Goal: Task Accomplishment & Management: Use online tool/utility

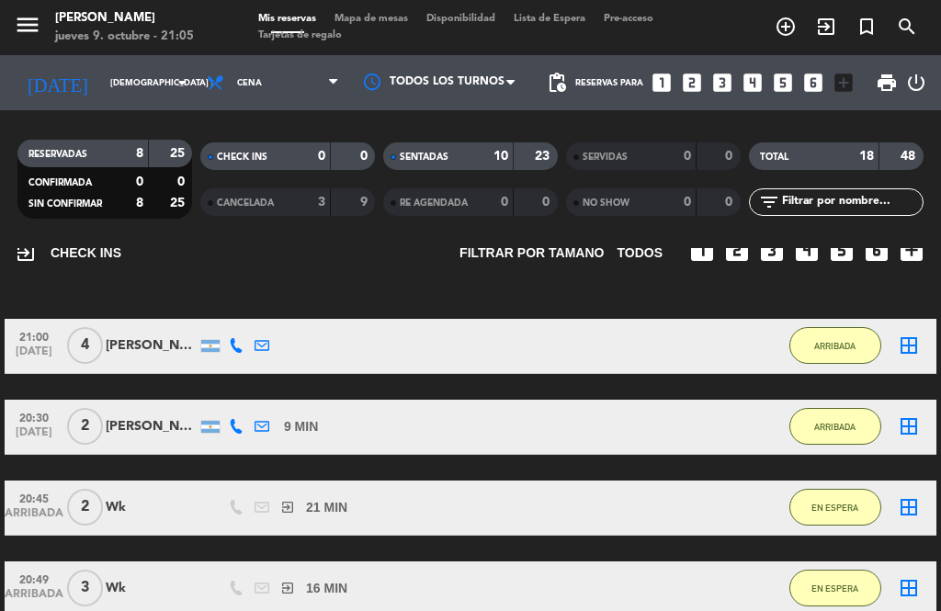
scroll to position [100, 0]
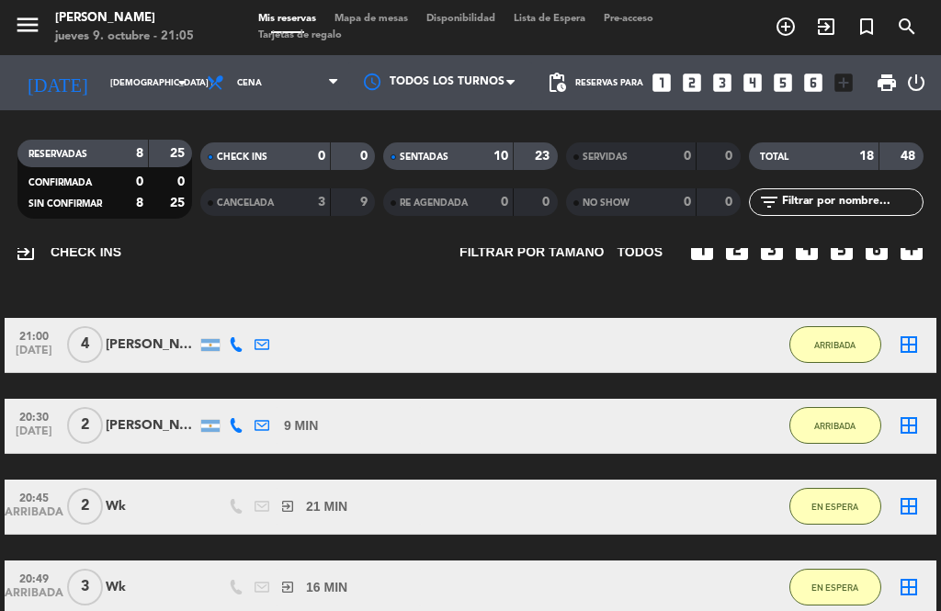
click at [822, 523] on button "EN ESPERA" at bounding box center [835, 506] width 92 height 37
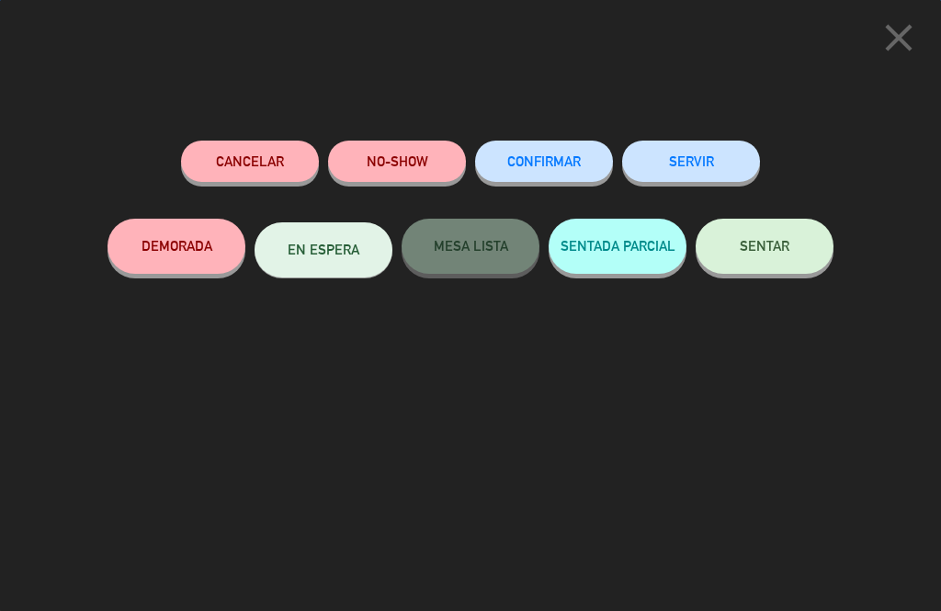
click at [799, 254] on button "SENTAR" at bounding box center [765, 246] width 138 height 55
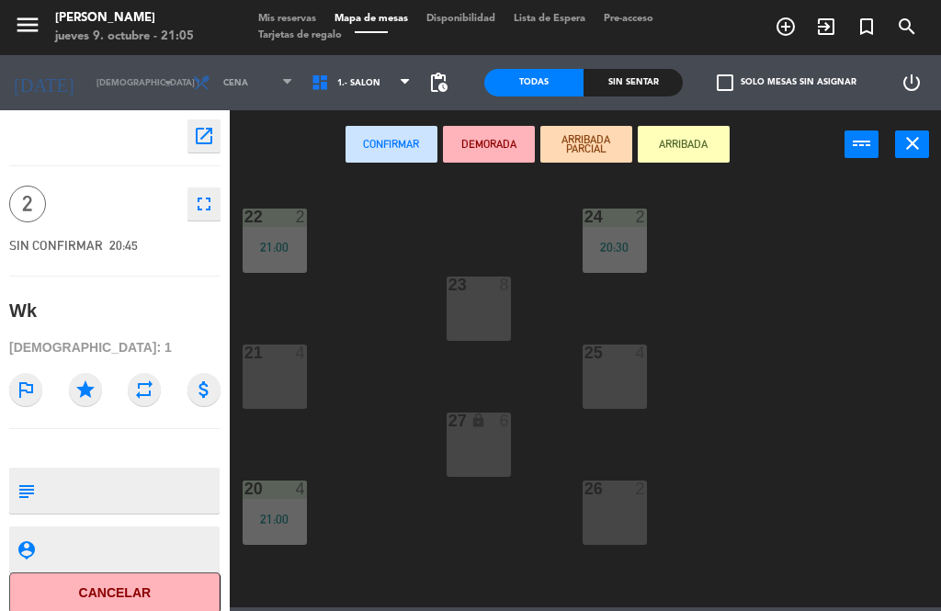
click at [913, 150] on icon "close" at bounding box center [912, 143] width 22 height 22
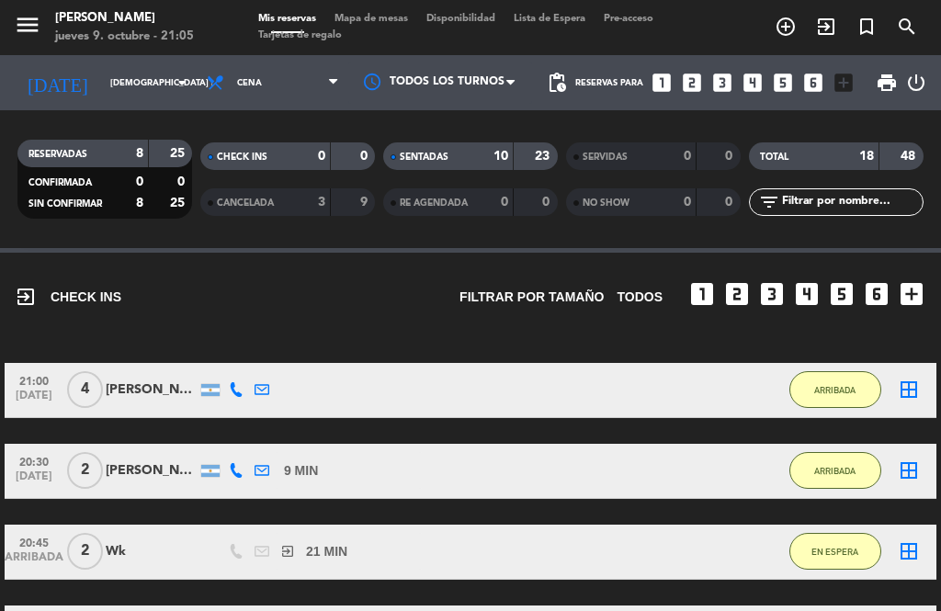
scroll to position [57, 0]
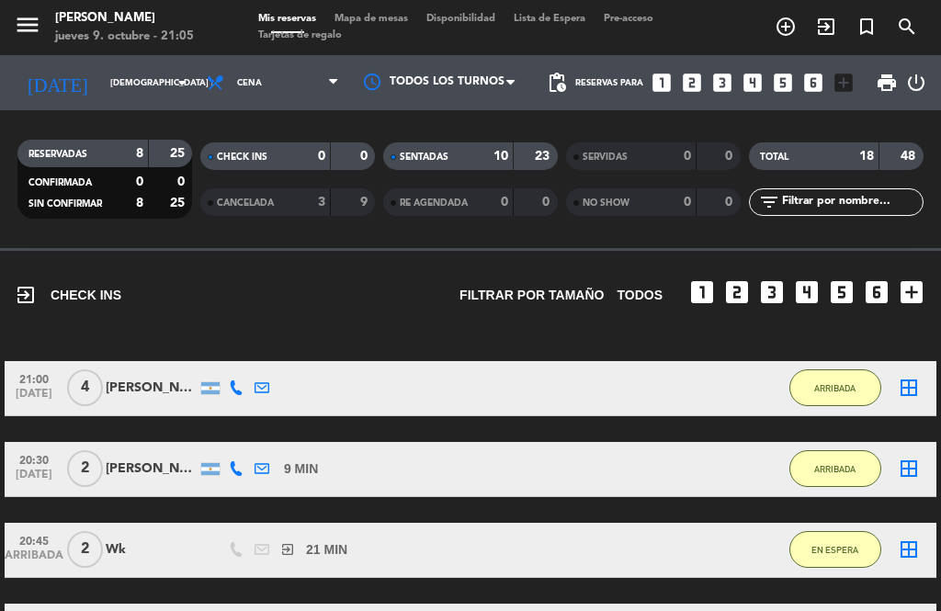
click at [366, 24] on span "Mapa de mesas" at bounding box center [371, 19] width 92 height 10
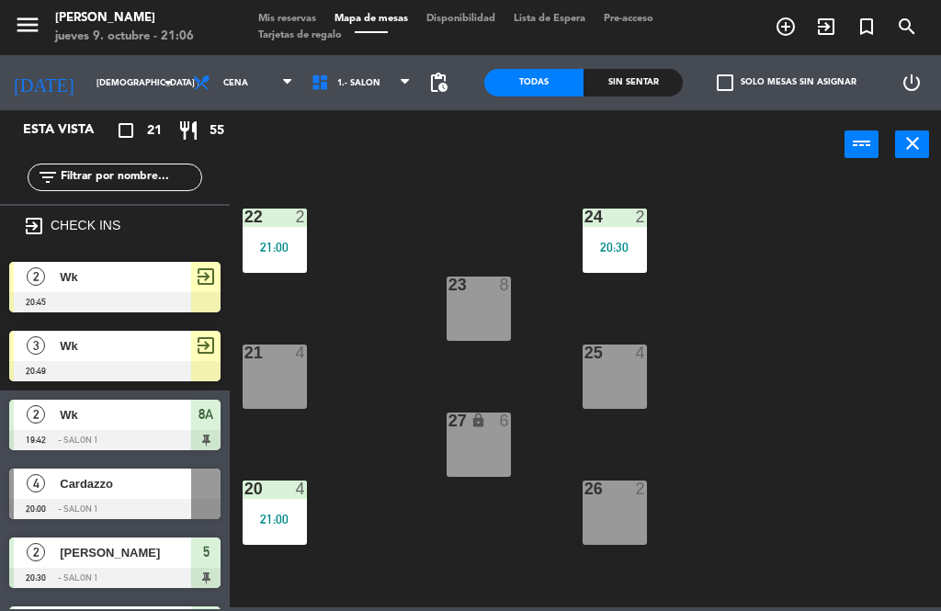
click at [283, 14] on span "Mis reservas" at bounding box center [287, 19] width 76 height 10
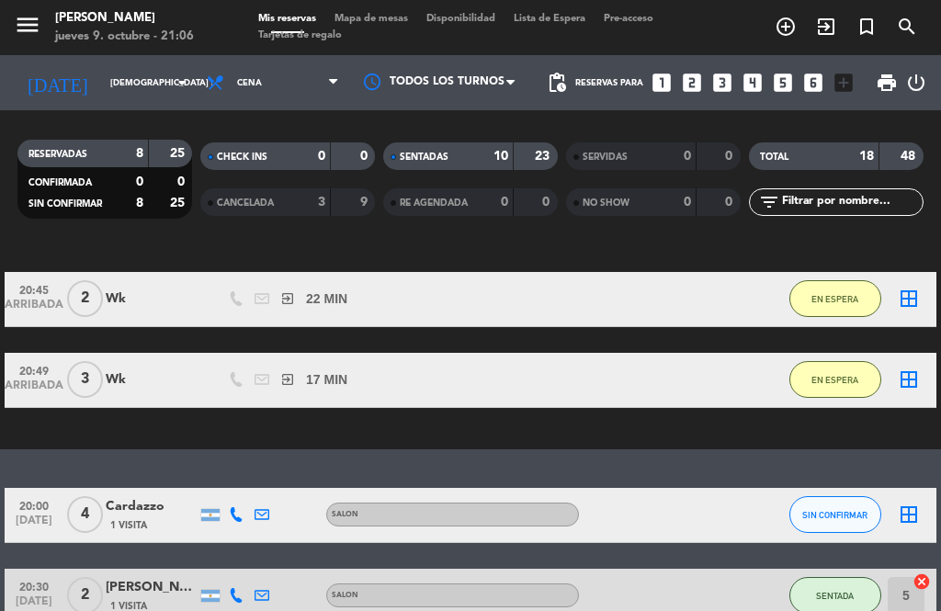
scroll to position [214, 0]
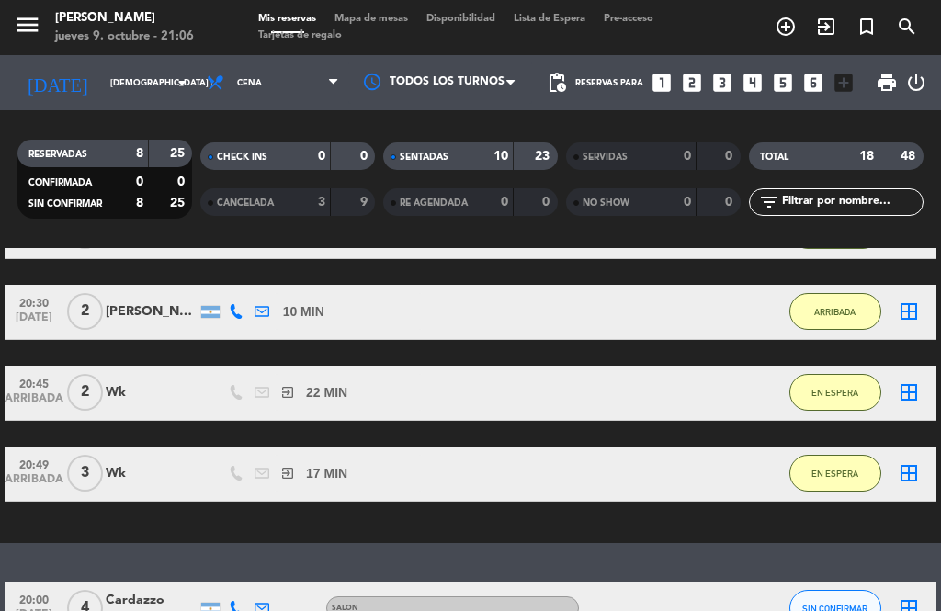
click at [357, 23] on span "Mapa de mesas" at bounding box center [371, 19] width 92 height 10
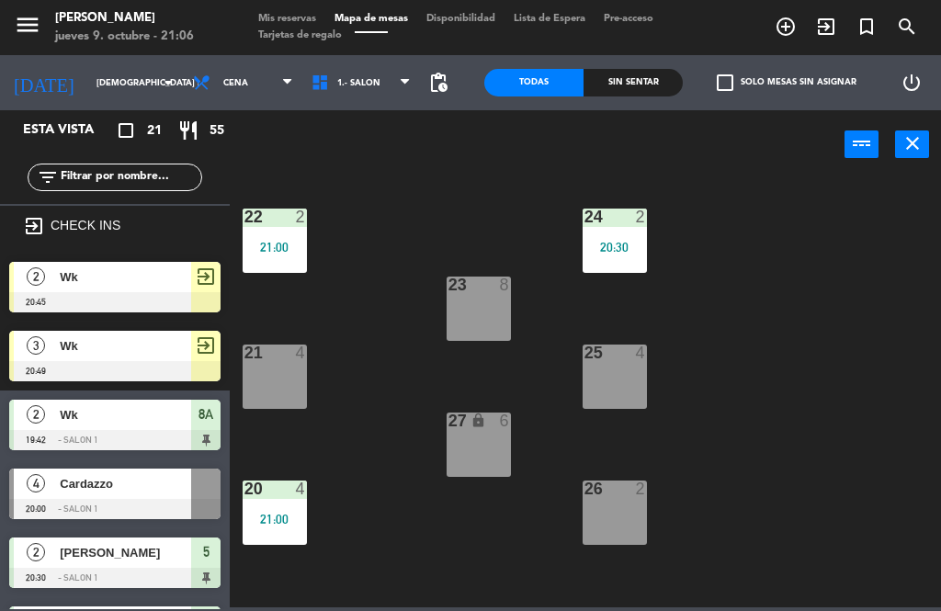
click at [276, 30] on span "Tarjetas de regalo" at bounding box center [300, 35] width 102 height 10
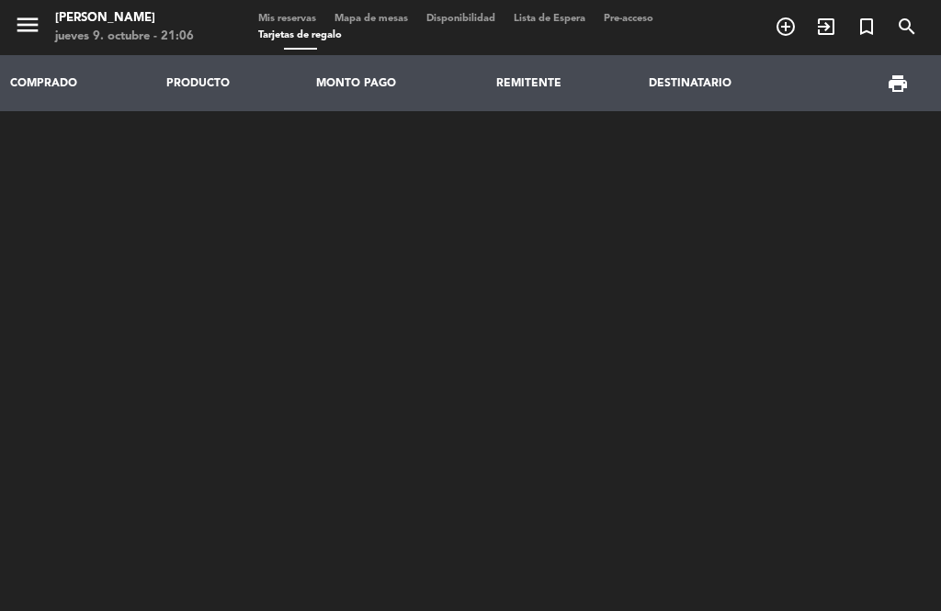
click at [307, 14] on span "Mis reservas" at bounding box center [287, 19] width 76 height 10
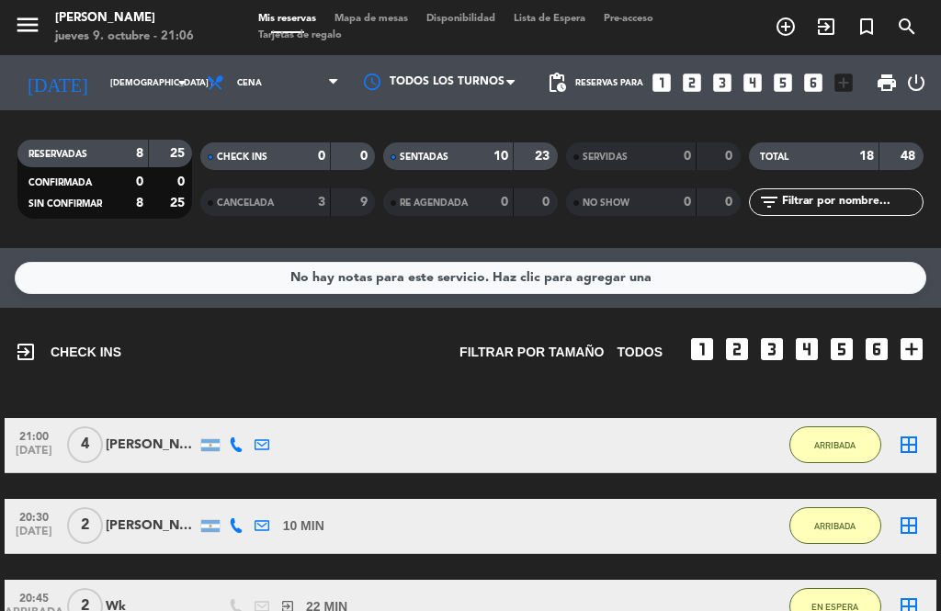
click at [910, 443] on icon "border_all" at bounding box center [909, 445] width 22 height 22
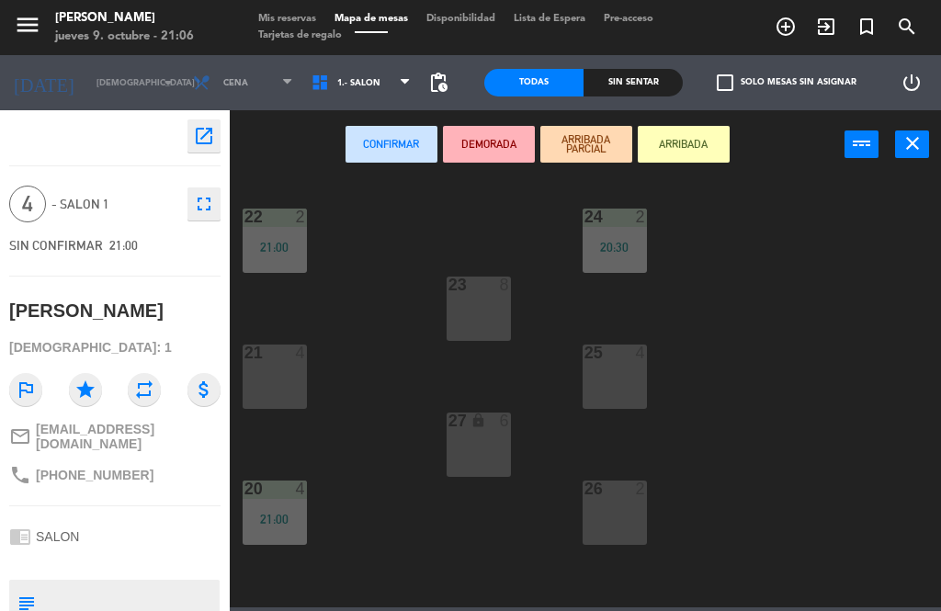
click at [480, 459] on div "27 lock 6" at bounding box center [479, 445] width 64 height 64
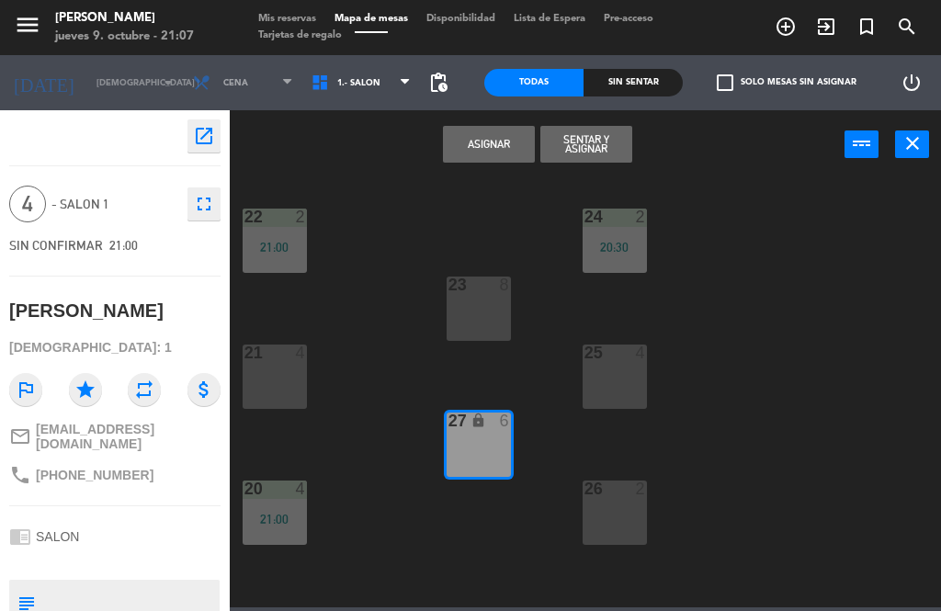
click at [594, 148] on button "Sentar y Asignar" at bounding box center [586, 144] width 92 height 37
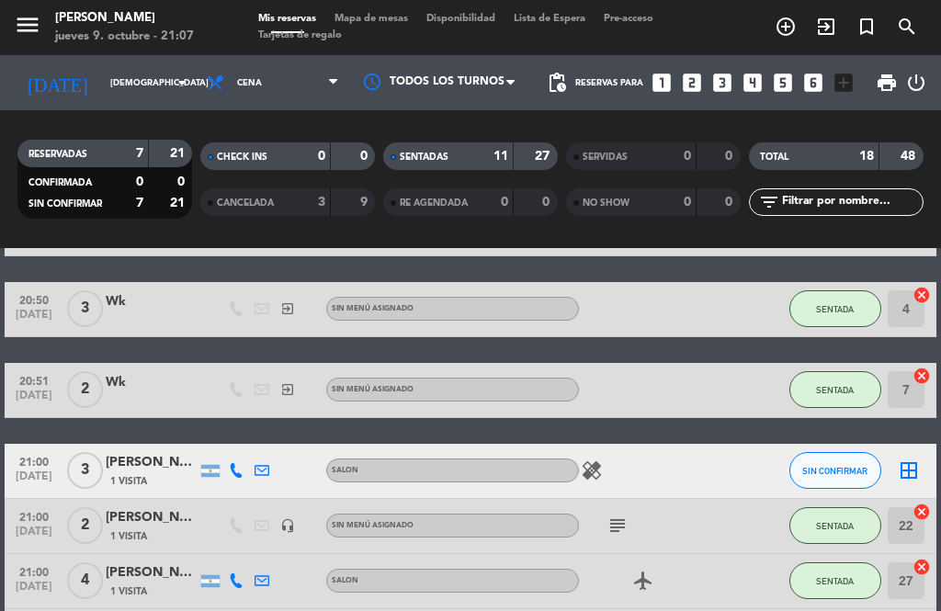
scroll to position [865, 0]
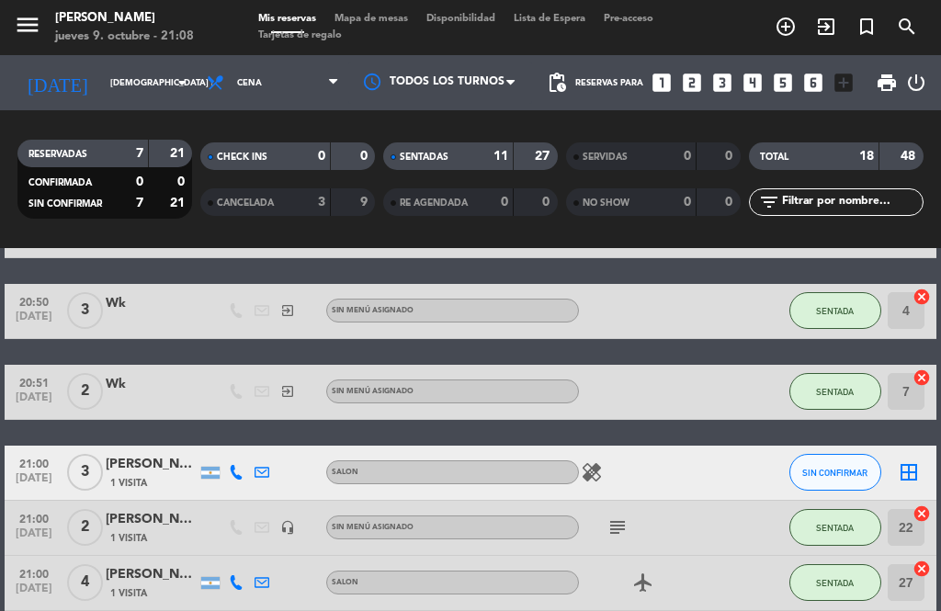
click at [594, 470] on icon "healing" at bounding box center [592, 472] width 22 height 22
click at [725, 476] on div "healing Un comensal es celiaco" at bounding box center [656, 473] width 154 height 54
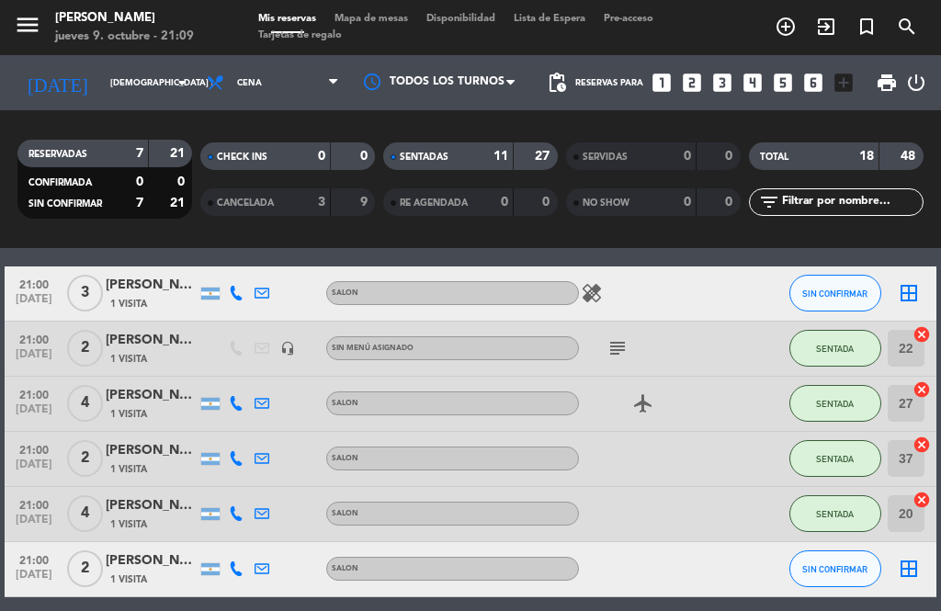
scroll to position [1018, 0]
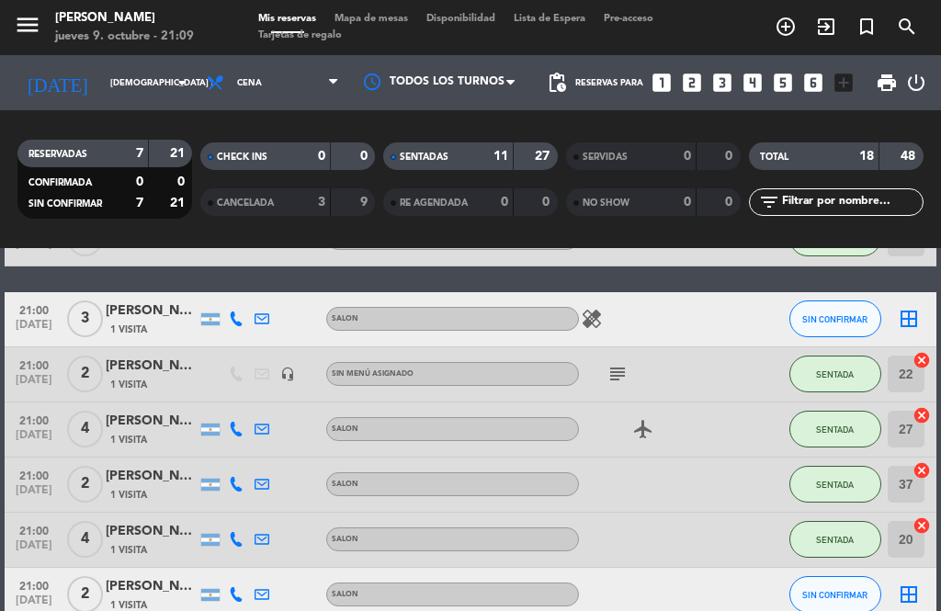
click at [722, 325] on div "healing" at bounding box center [656, 319] width 154 height 54
click at [141, 331] on span "1 Visita" at bounding box center [128, 330] width 37 height 15
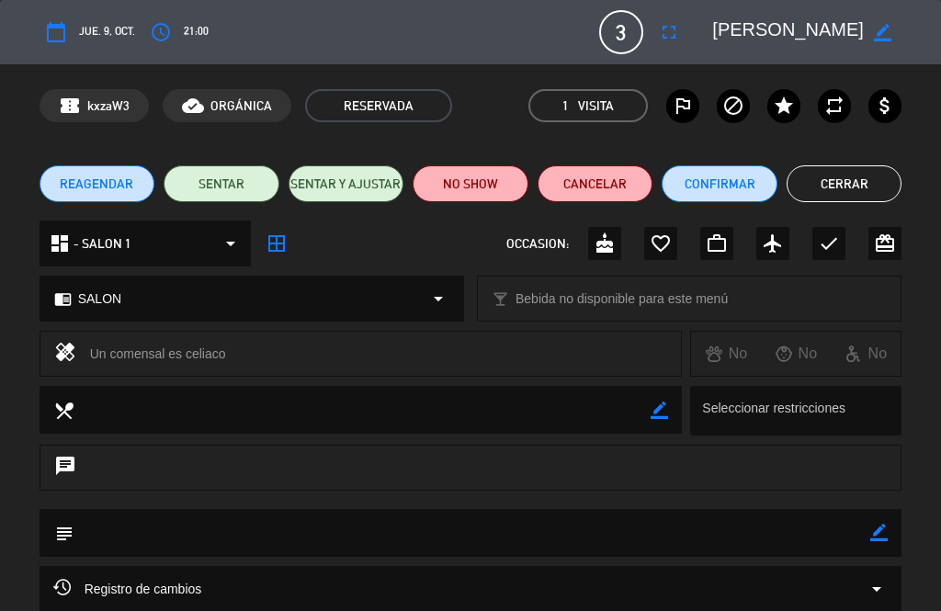
click at [205, 180] on button "SENTAR" at bounding box center [222, 183] width 116 height 37
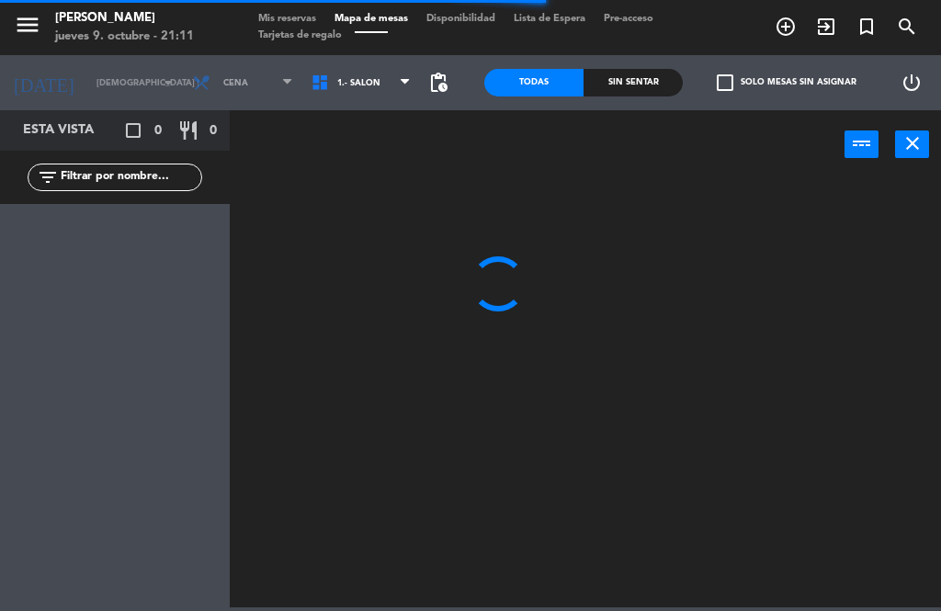
click at [345, 88] on span "1.- SALON" at bounding box center [358, 83] width 43 height 10
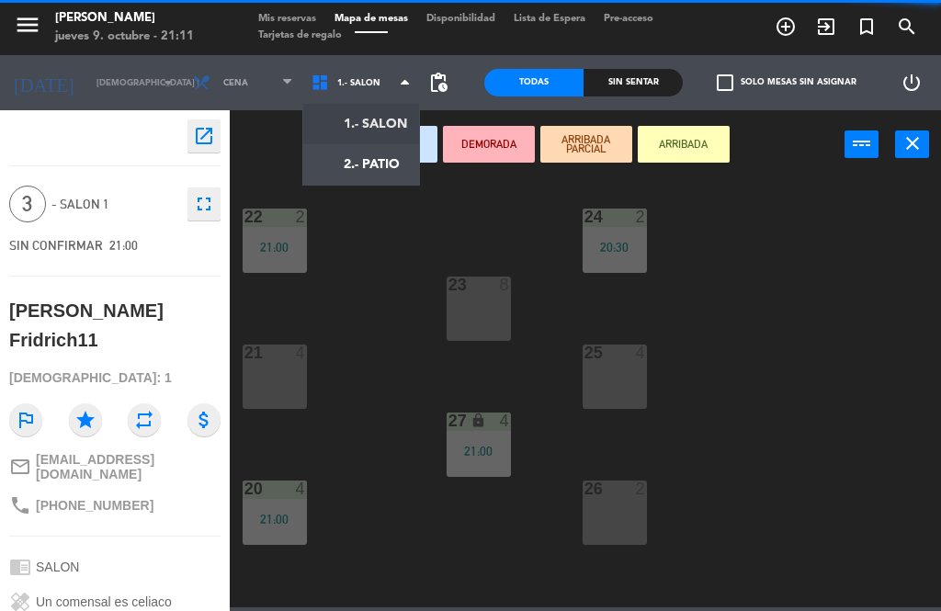
click at [367, 174] on ng-component "menu [PERSON_NAME] jueves 9. octubre - 21:11 Mis reservas Mapa de mesas Disponi…" at bounding box center [470, 303] width 941 height 607
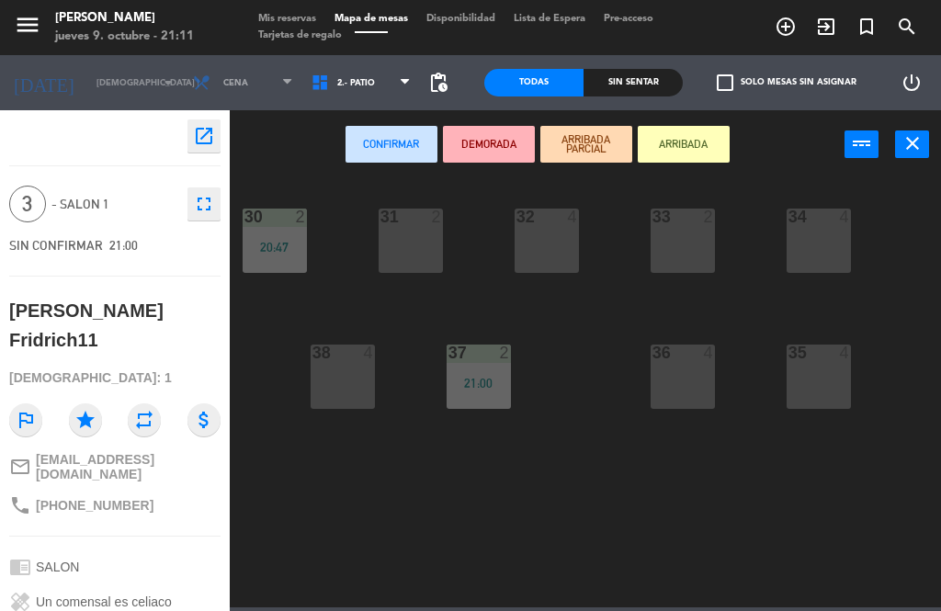
click at [553, 244] on div "32 4" at bounding box center [547, 241] width 64 height 64
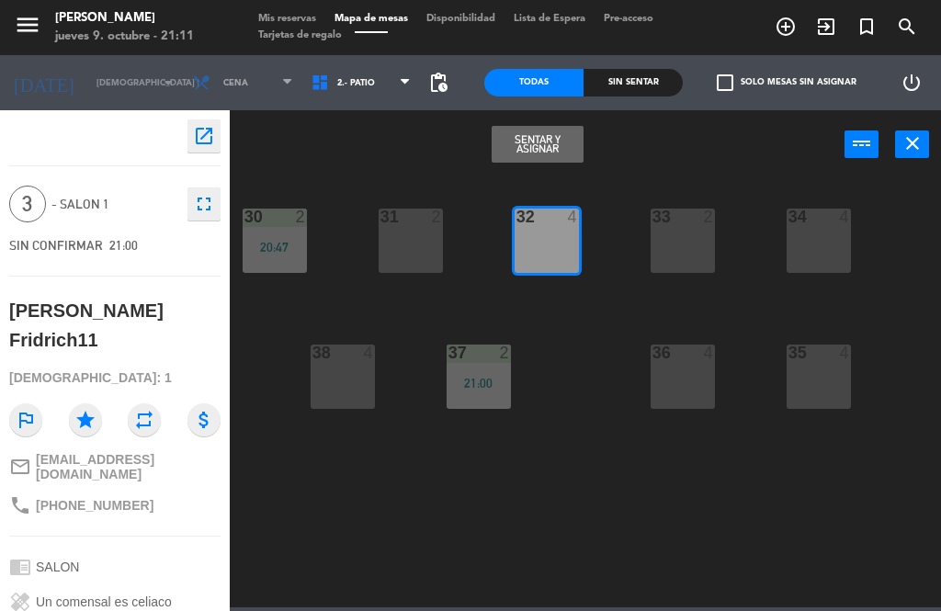
click at [517, 162] on button "Sentar y Asignar" at bounding box center [538, 144] width 92 height 37
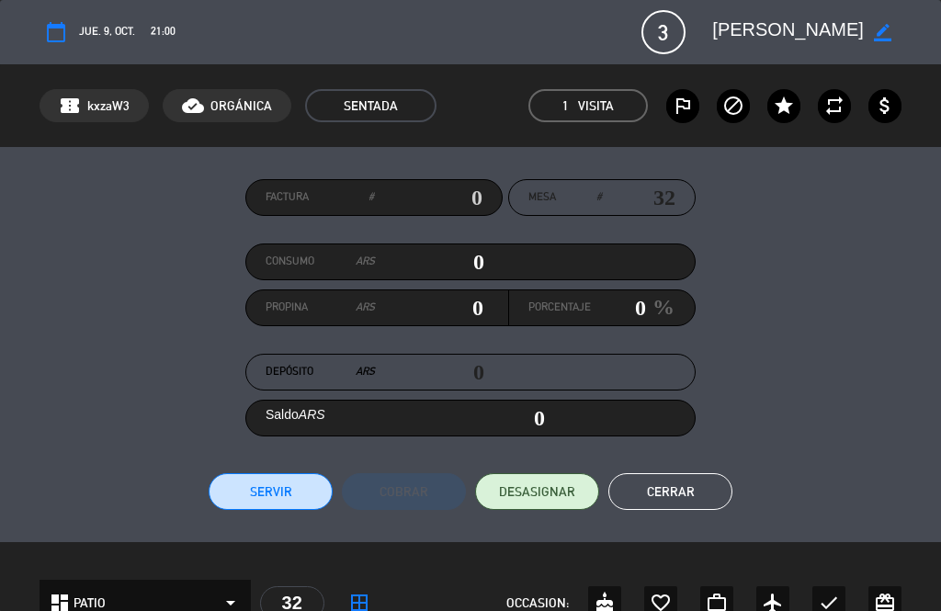
click at [691, 488] on button "Cerrar" at bounding box center [670, 491] width 124 height 37
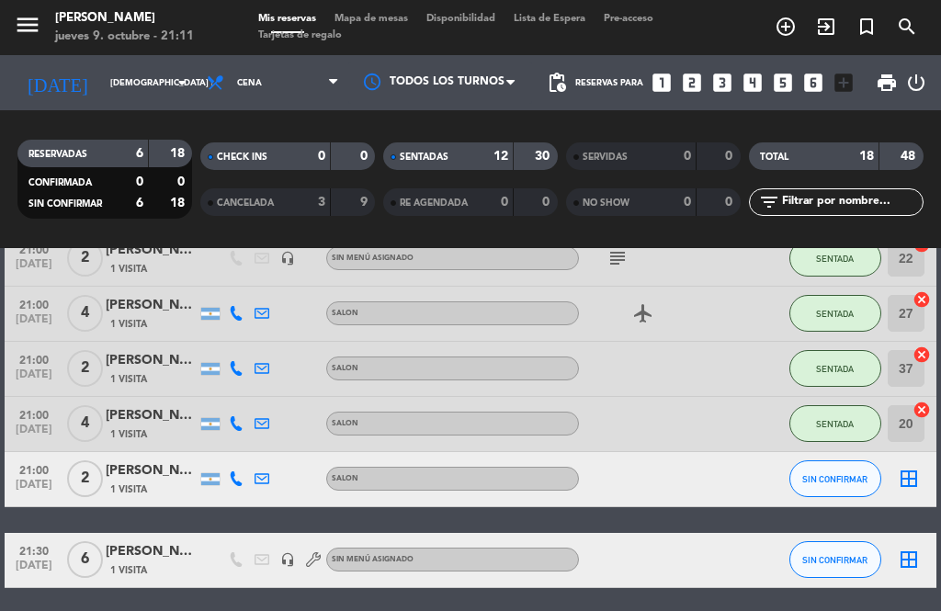
scroll to position [1134, 0]
click at [687, 486] on div at bounding box center [656, 479] width 154 height 54
click at [908, 484] on icon "border_all" at bounding box center [909, 479] width 22 height 22
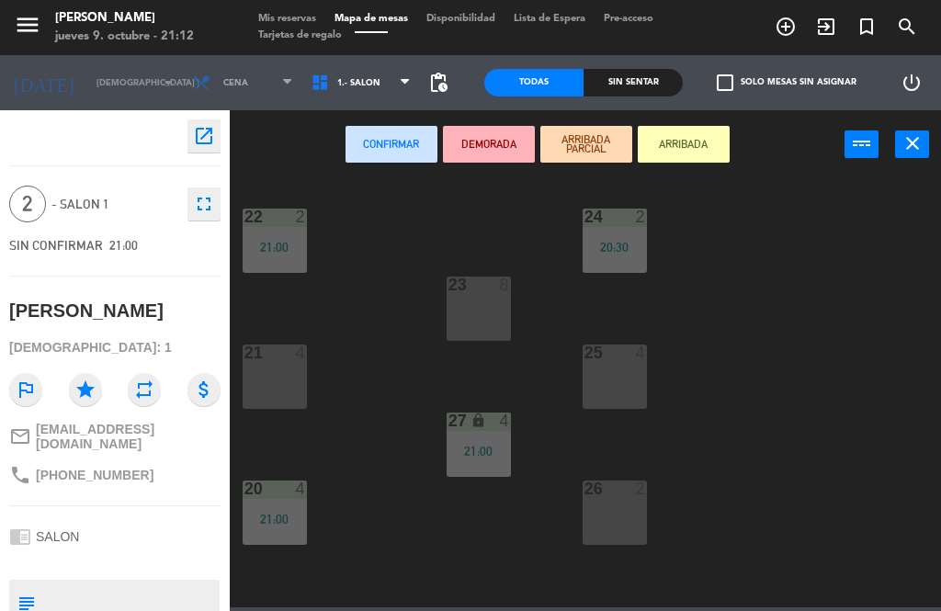
click at [919, 151] on icon "close" at bounding box center [912, 143] width 22 height 22
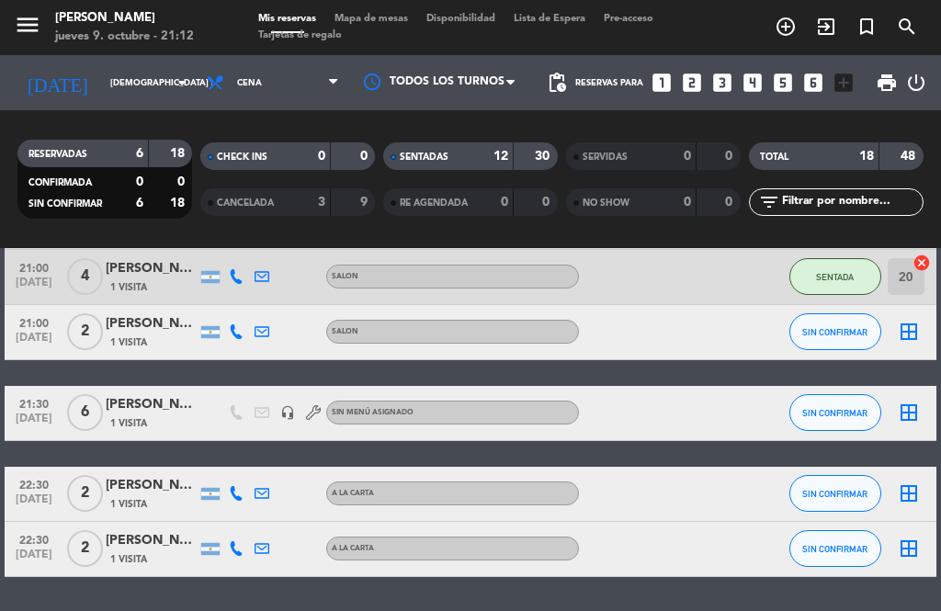
scroll to position [1279, 0]
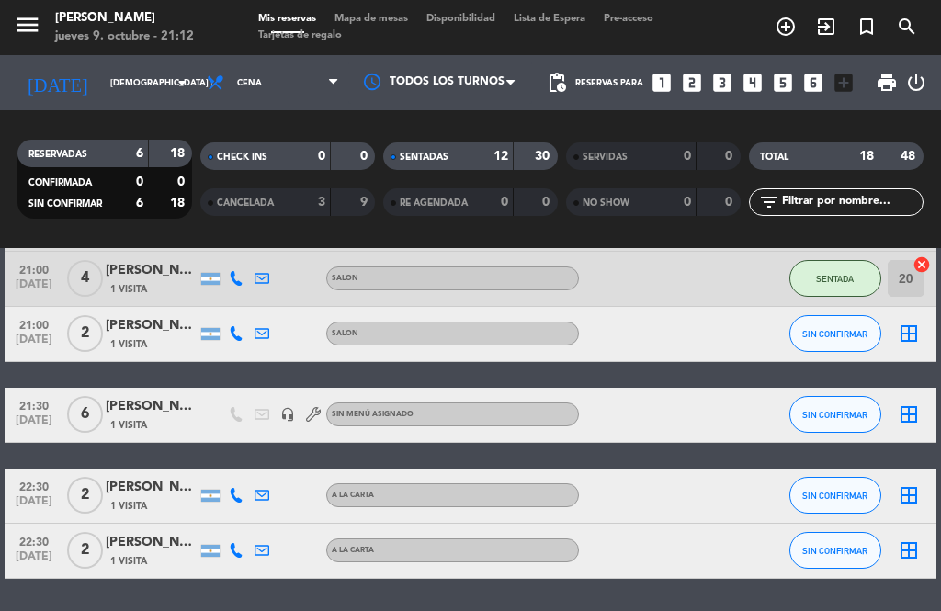
click at [907, 343] on icon "border_all" at bounding box center [909, 334] width 22 height 22
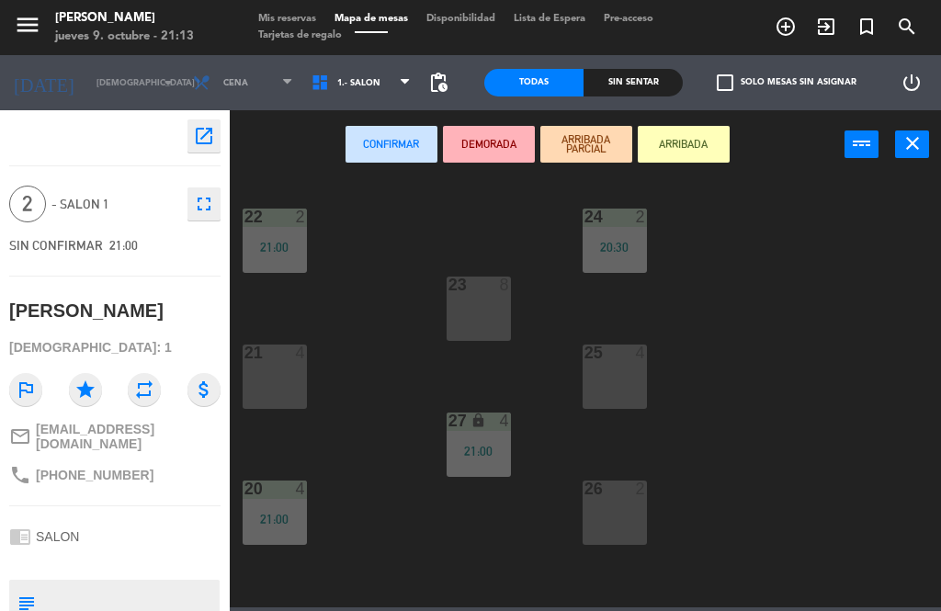
click at [845, 395] on div "22 2 21:00 24 2 20:30 23 8 21 4 25 4 27 lock 4 21:00 20 4 21:00 26 2 5 2 20:30 …" at bounding box center [590, 392] width 702 height 432
click at [916, 152] on icon "close" at bounding box center [912, 143] width 22 height 22
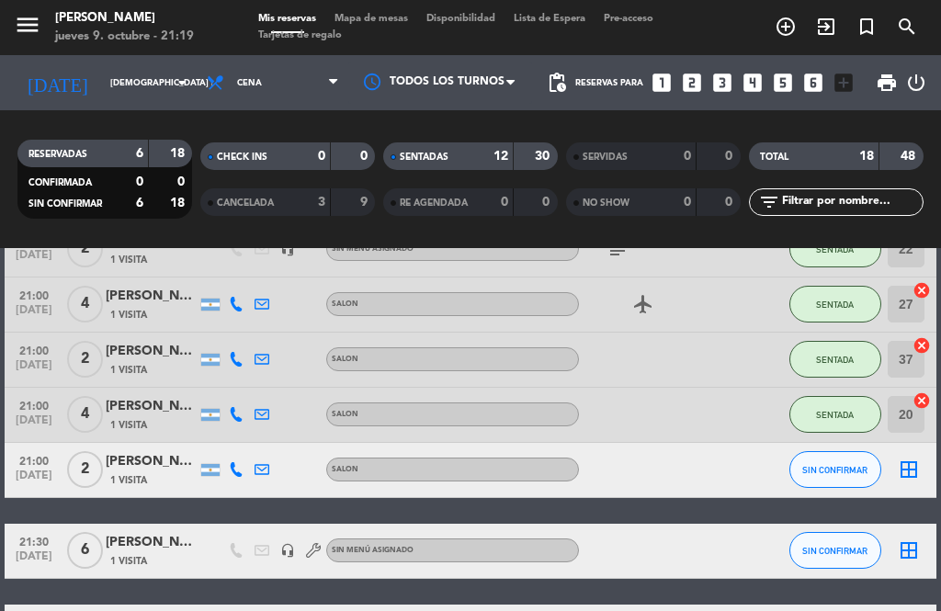
scroll to position [1099, 0]
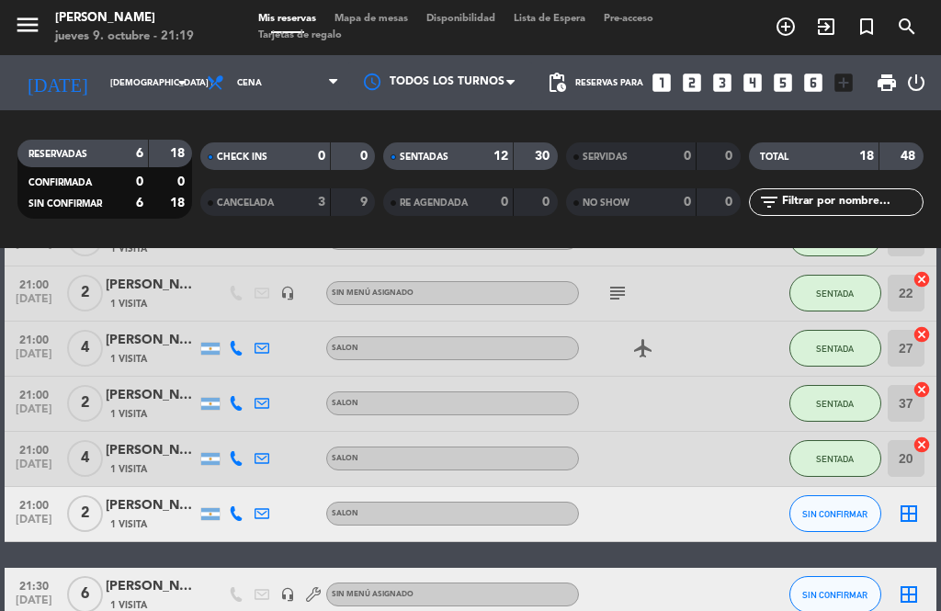
click at [908, 398] on input "37" at bounding box center [906, 403] width 37 height 37
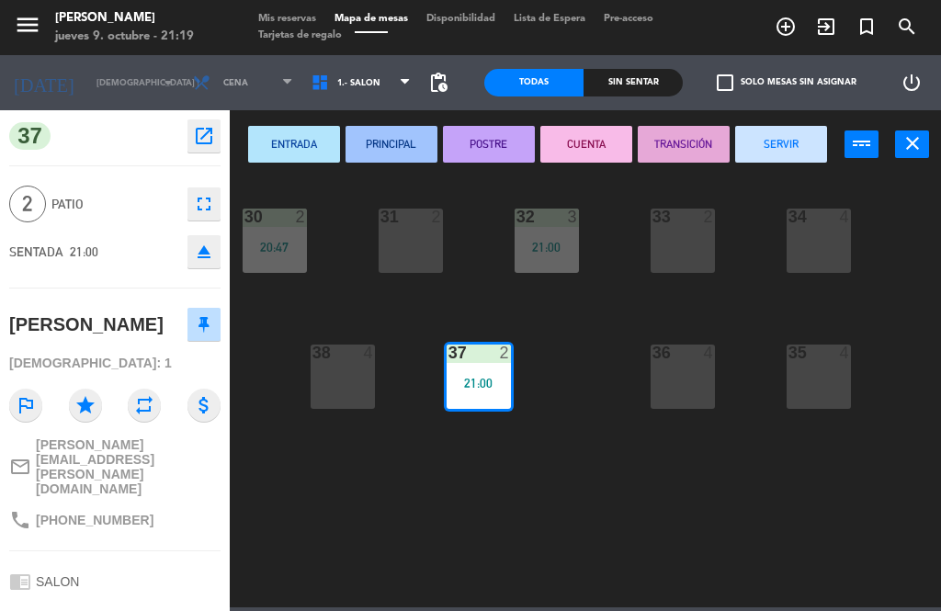
click at [491, 381] on div "21:00" at bounding box center [479, 383] width 64 height 13
click at [485, 395] on div "37 2 21:00" at bounding box center [479, 377] width 64 height 64
click at [477, 399] on div "37 2 21:00" at bounding box center [479, 377] width 64 height 64
click at [506, 391] on div "37 2 21:00" at bounding box center [479, 377] width 64 height 64
click at [484, 407] on div "37 2 21:00" at bounding box center [479, 377] width 64 height 64
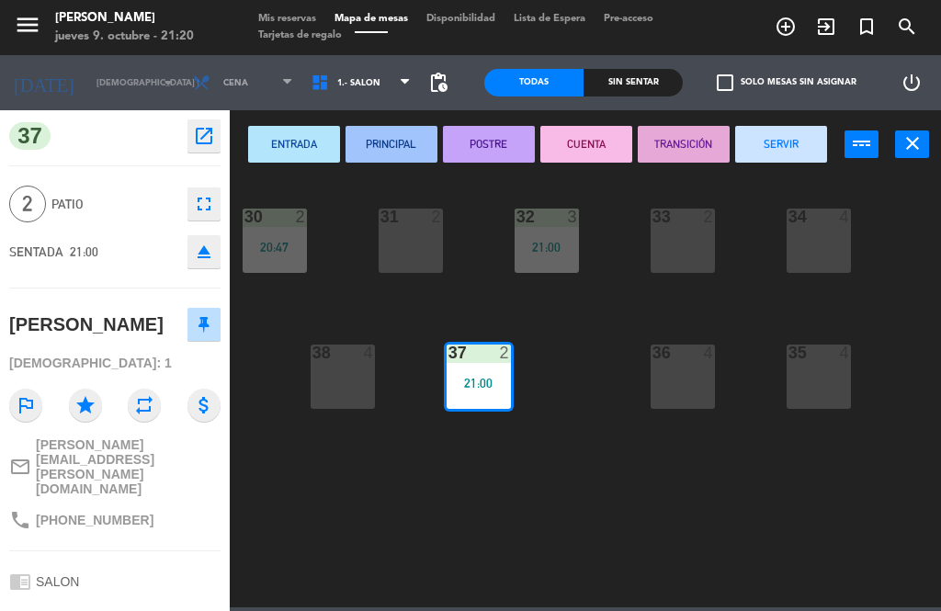
click at [30, 204] on span "2" at bounding box center [27, 204] width 37 height 37
click at [207, 207] on icon "fullscreen" at bounding box center [204, 204] width 22 height 22
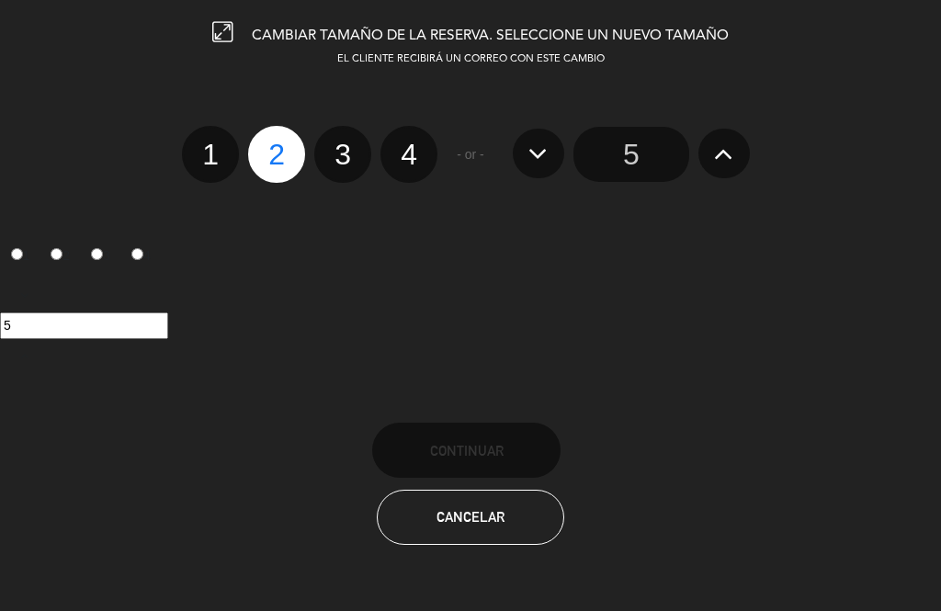
click at [487, 525] on span "Cancelar" at bounding box center [470, 517] width 68 height 16
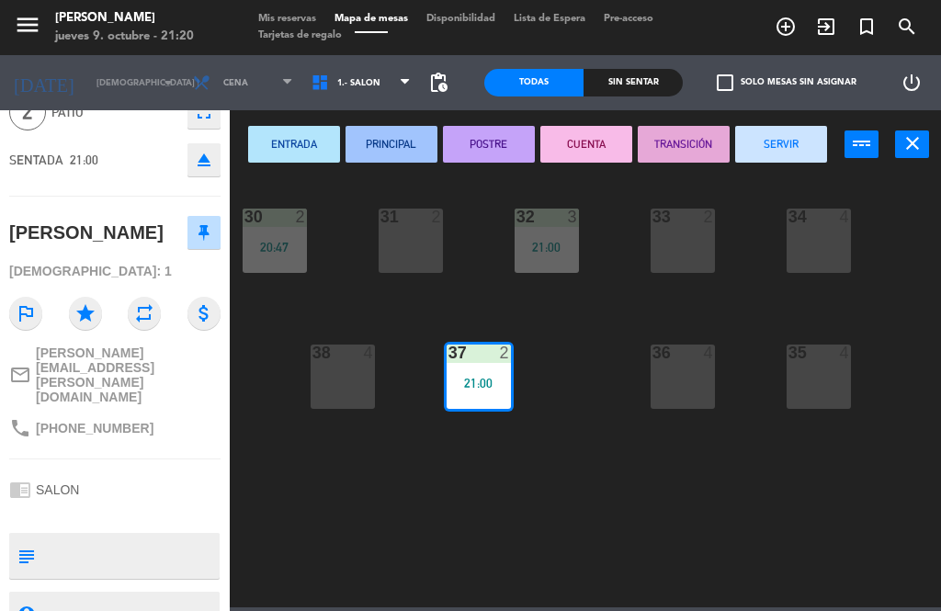
scroll to position [90, 0]
click at [363, 99] on span "1.- SALON" at bounding box center [361, 82] width 119 height 40
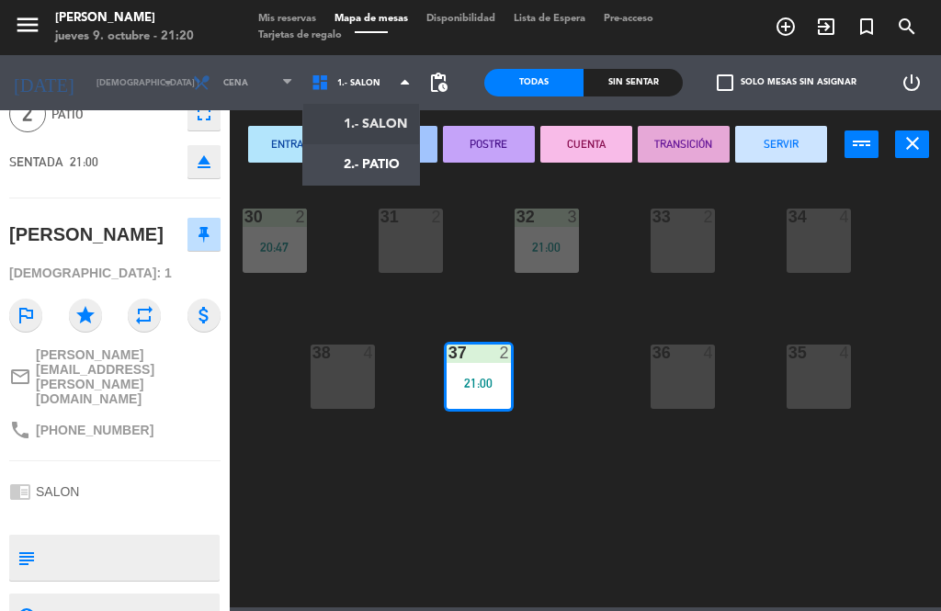
click at [359, 129] on ng-component "menu [PERSON_NAME] jueves 9. octubre - 21:20 Mis reservas Mapa de mesas Disponi…" at bounding box center [470, 303] width 941 height 607
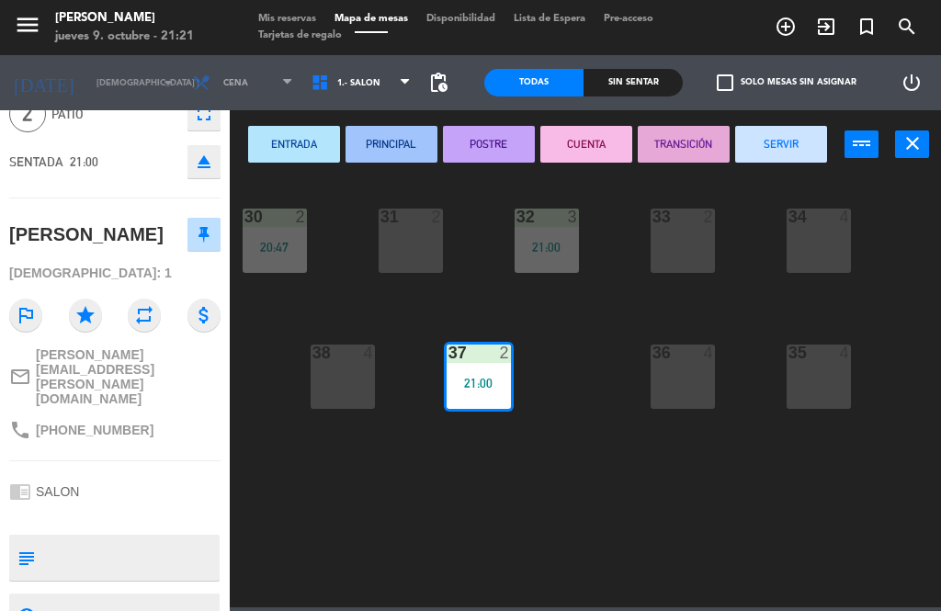
click at [478, 378] on div "21:00" at bounding box center [479, 383] width 64 height 13
click at [867, 140] on icon "power_input" at bounding box center [862, 143] width 22 height 22
